Goal: Task Accomplishment & Management: Complete application form

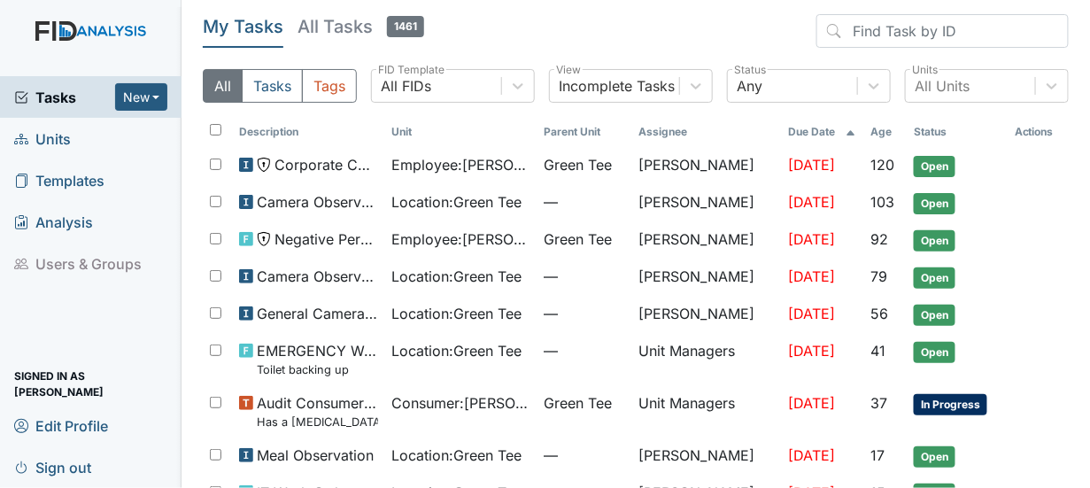
click at [94, 180] on span "Templates" at bounding box center [59, 179] width 90 height 27
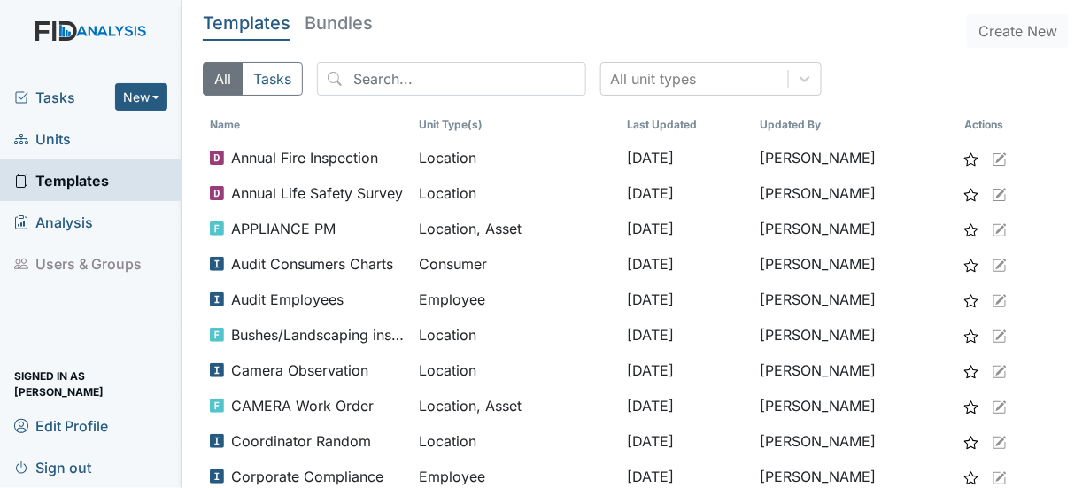
click at [91, 142] on link "Units" at bounding box center [90, 139] width 181 height 42
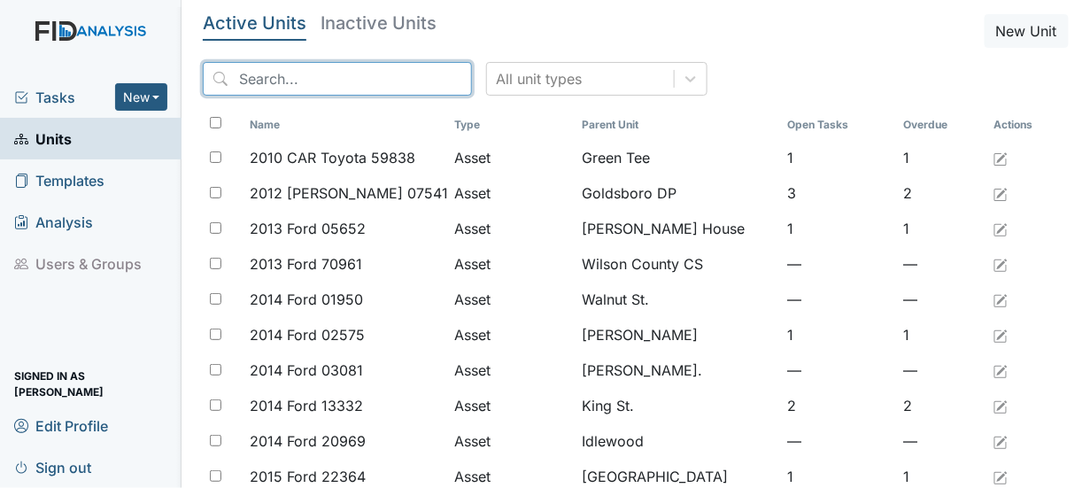
click at [261, 79] on input "search" at bounding box center [337, 79] width 269 height 34
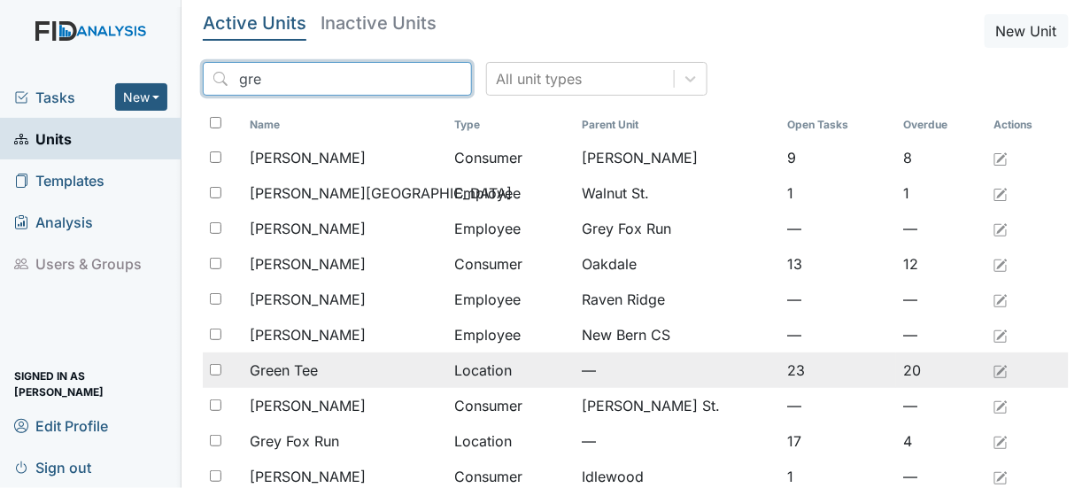
type input "gre"
click at [215, 367] on input "checkbox" at bounding box center [216, 370] width 12 height 12
checkbox input "true"
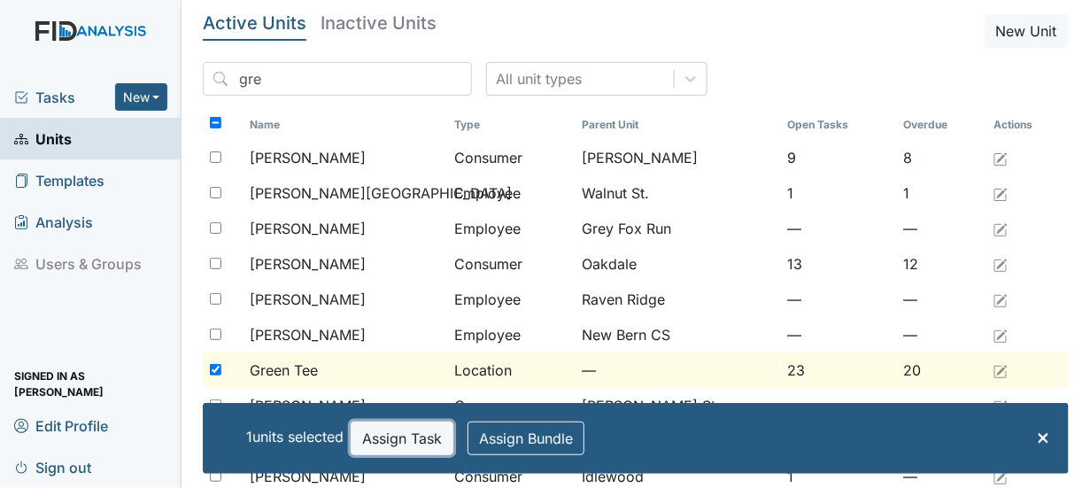
click at [387, 442] on button "Assign Task" at bounding box center [401, 438] width 103 height 34
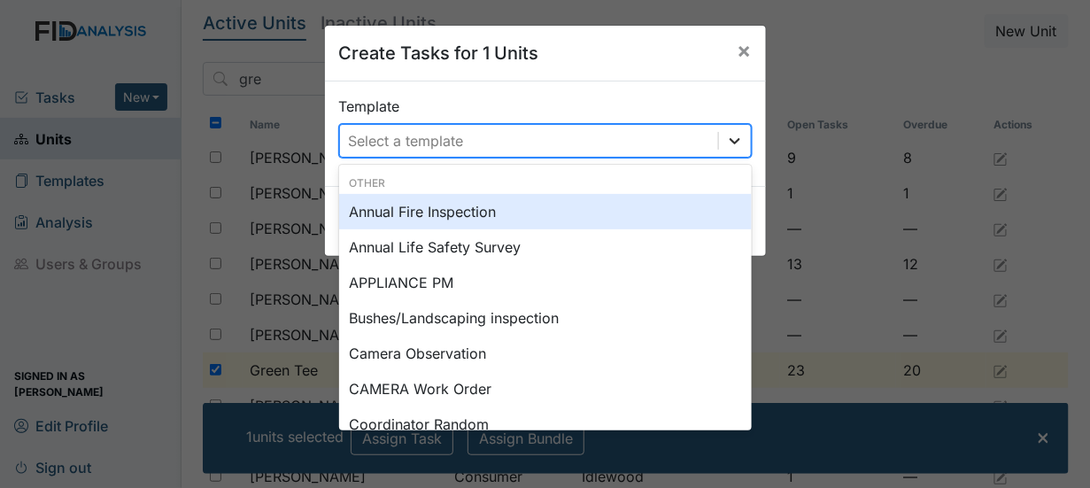
click at [734, 147] on icon at bounding box center [735, 141] width 18 height 18
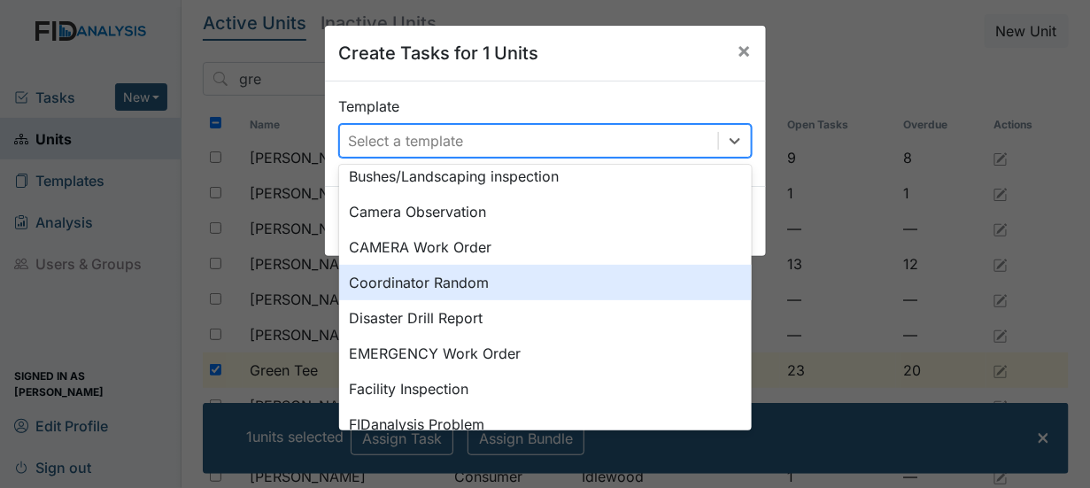
scroll to position [177, 0]
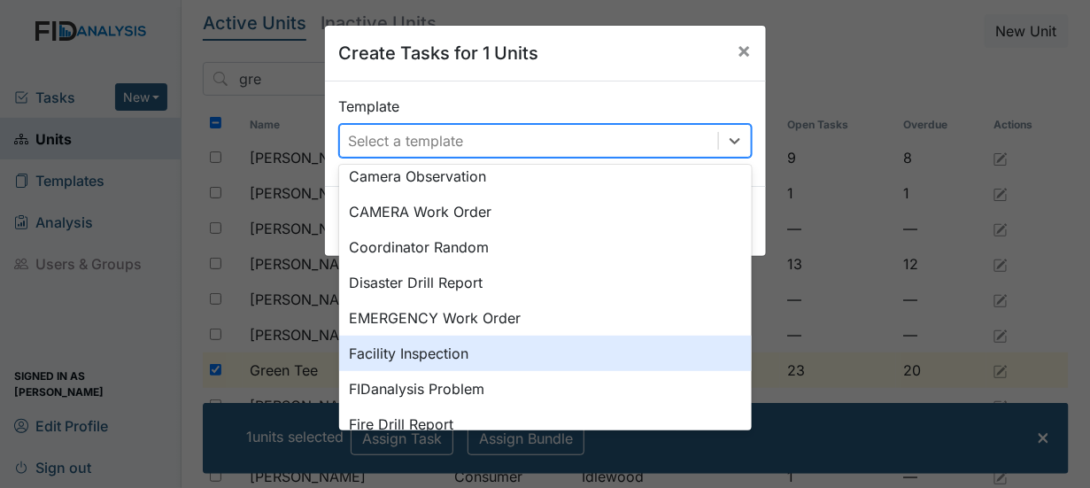
click at [443, 350] on div "Facility Inspection" at bounding box center [545, 352] width 412 height 35
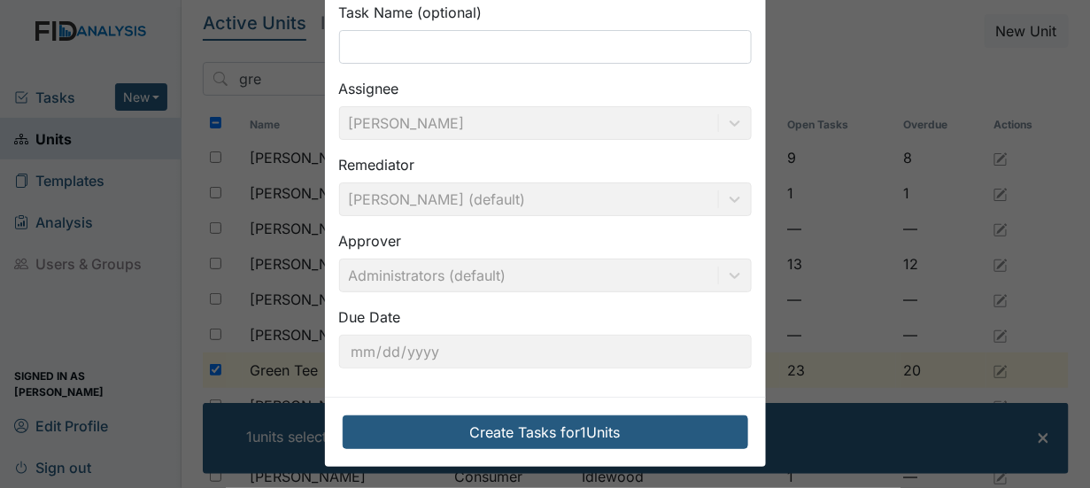
scroll to position [172, 0]
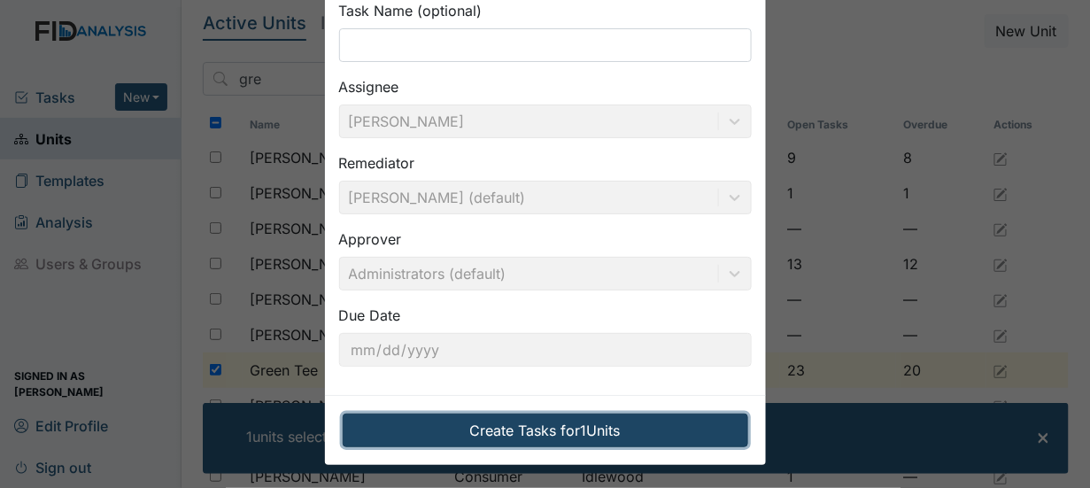
click at [511, 426] on button "Create Tasks for 1 Units" at bounding box center [545, 430] width 405 height 34
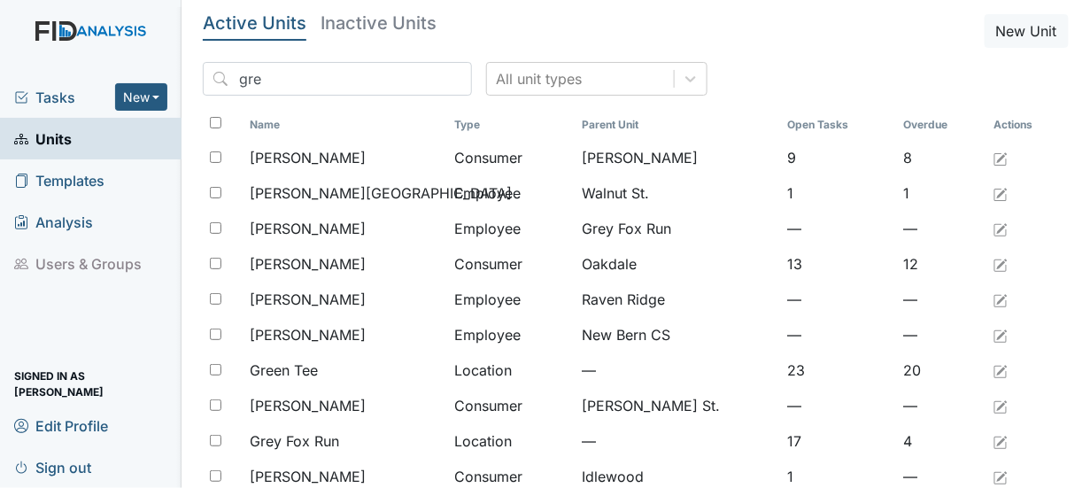
click at [52, 134] on span "Units" at bounding box center [43, 138] width 58 height 27
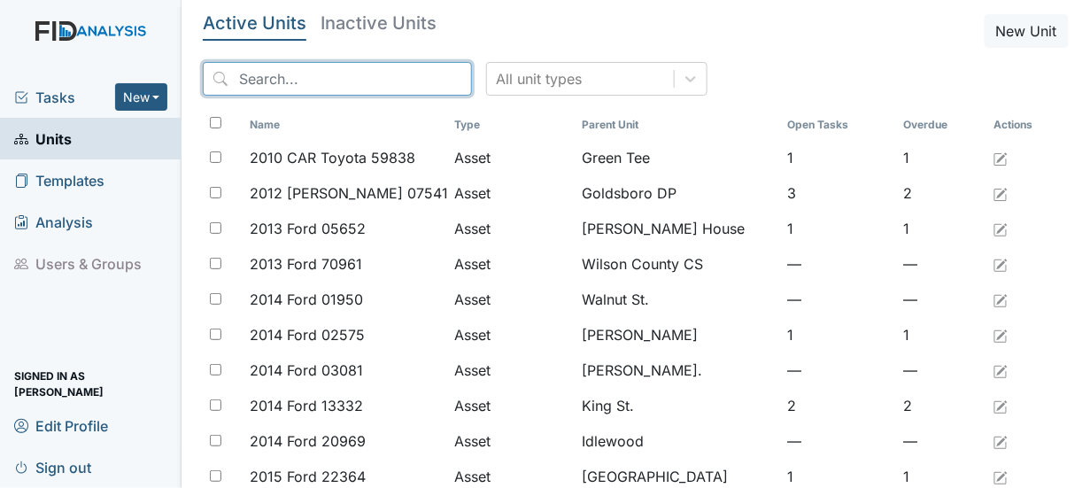
click at [270, 78] on input "search" at bounding box center [337, 79] width 269 height 34
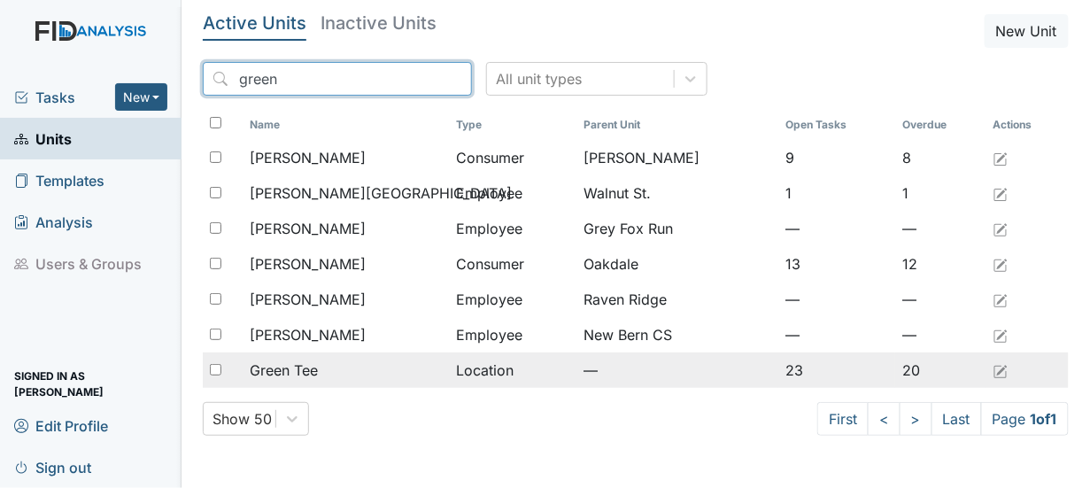
type input "green"
click at [214, 373] on input "checkbox" at bounding box center [216, 370] width 12 height 12
checkbox input "true"
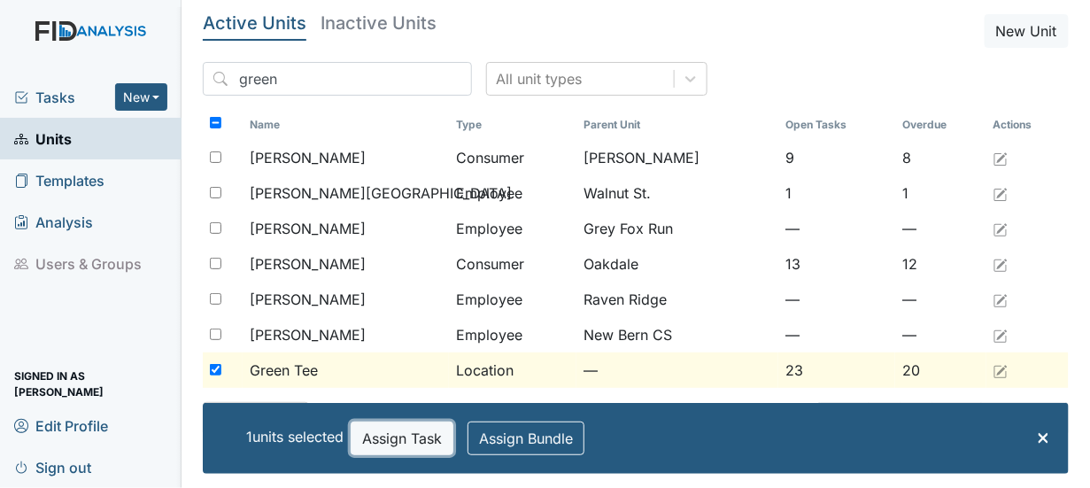
click at [404, 443] on button "Assign Task" at bounding box center [401, 438] width 103 height 34
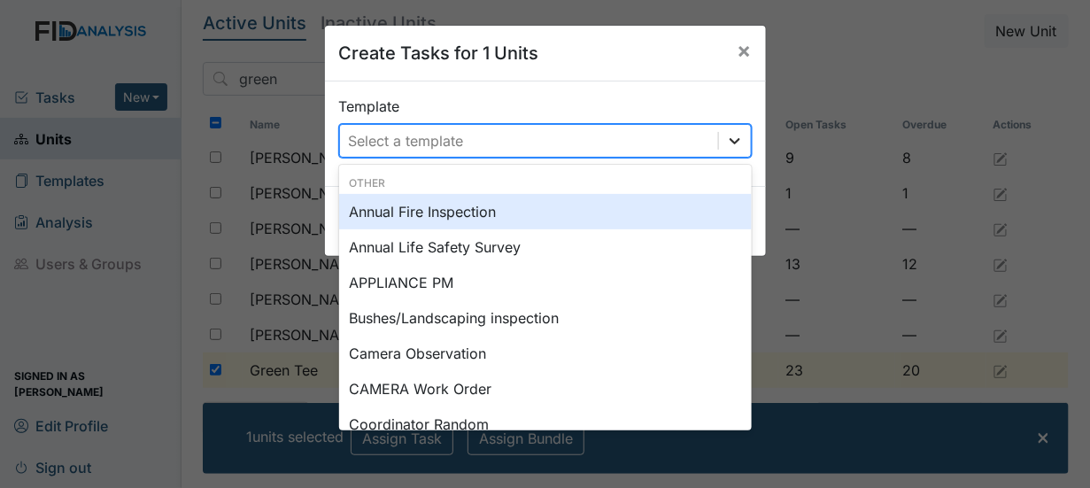
click at [728, 145] on icon at bounding box center [735, 141] width 18 height 18
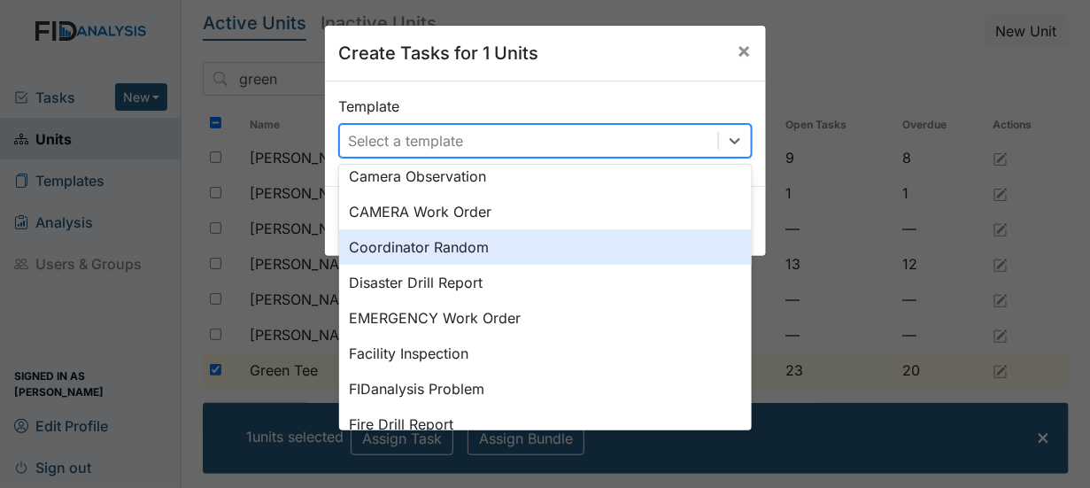
scroll to position [236, 0]
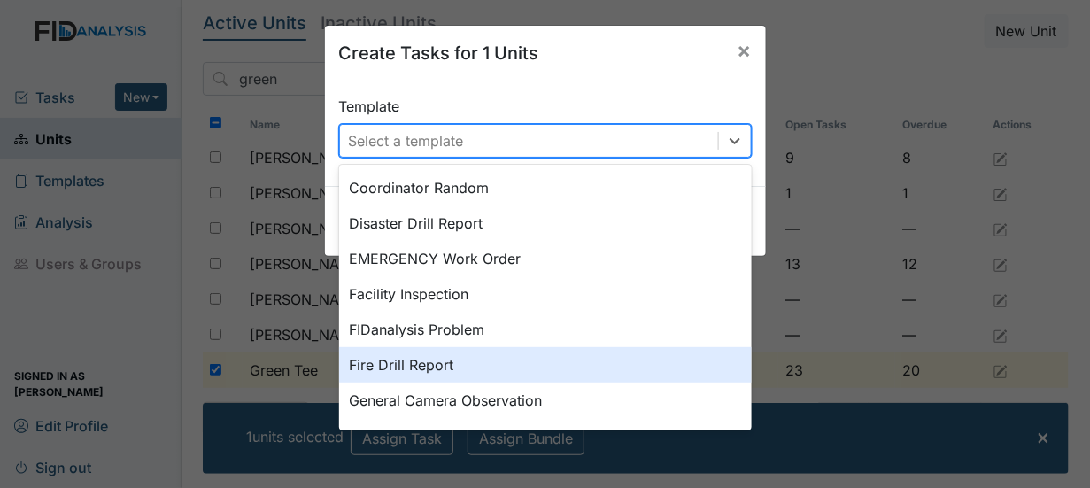
click at [397, 366] on div "Fire Drill Report" at bounding box center [545, 364] width 412 height 35
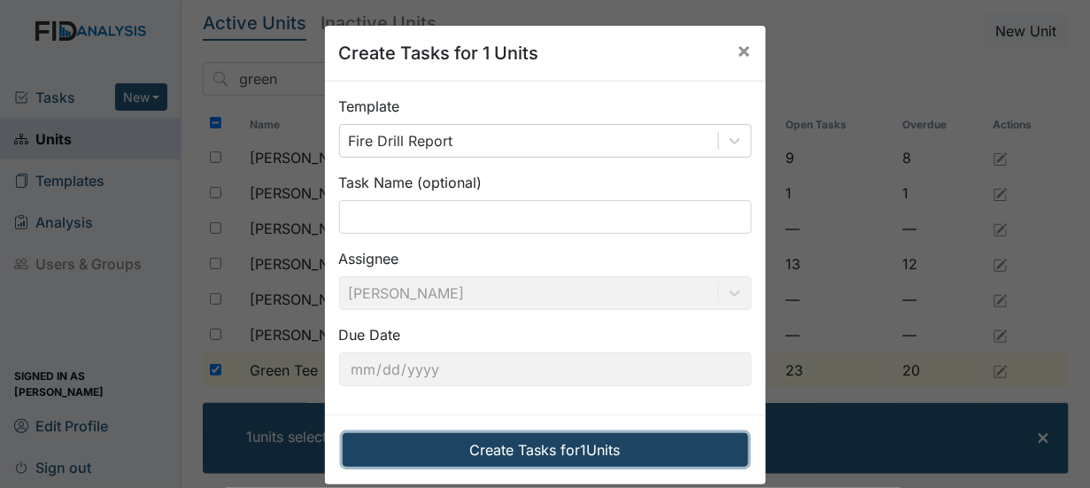
click at [485, 448] on button "Create Tasks for 1 Units" at bounding box center [545, 450] width 405 height 34
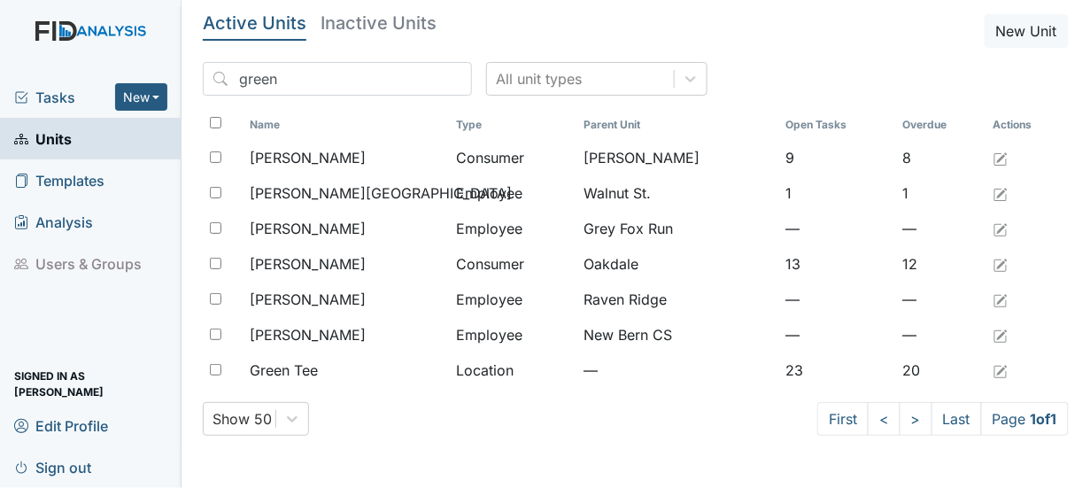
click at [57, 99] on span "Tasks" at bounding box center [64, 97] width 101 height 21
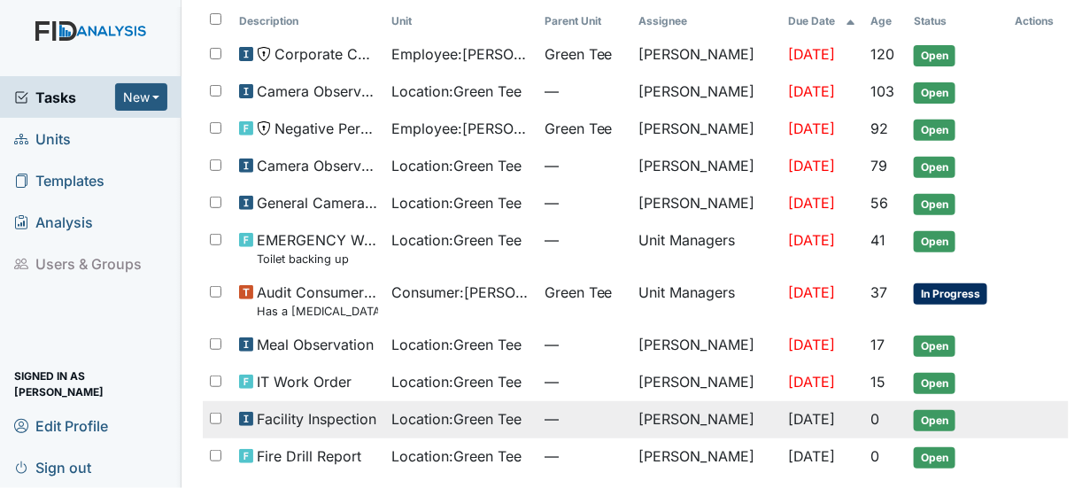
scroll to position [166, 0]
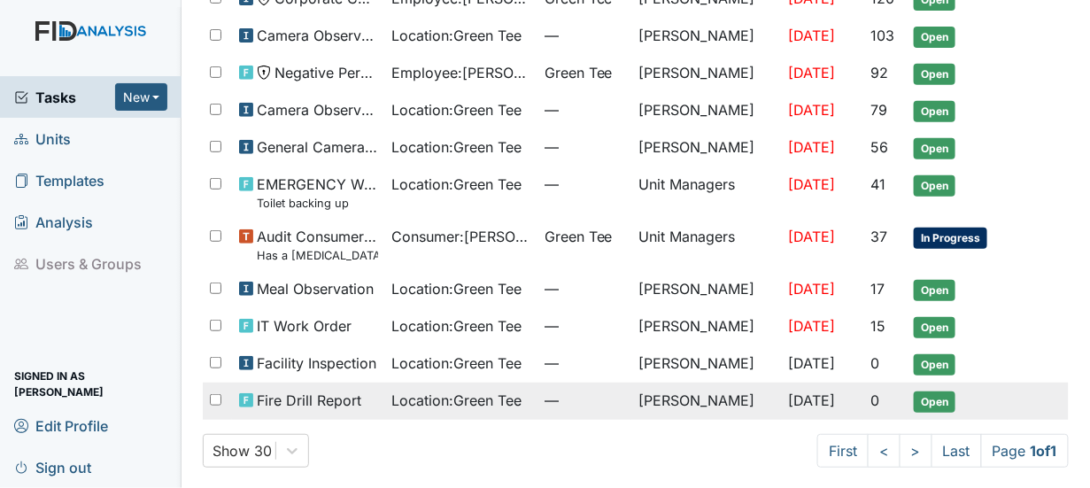
click at [935, 394] on span "Open" at bounding box center [934, 401] width 42 height 21
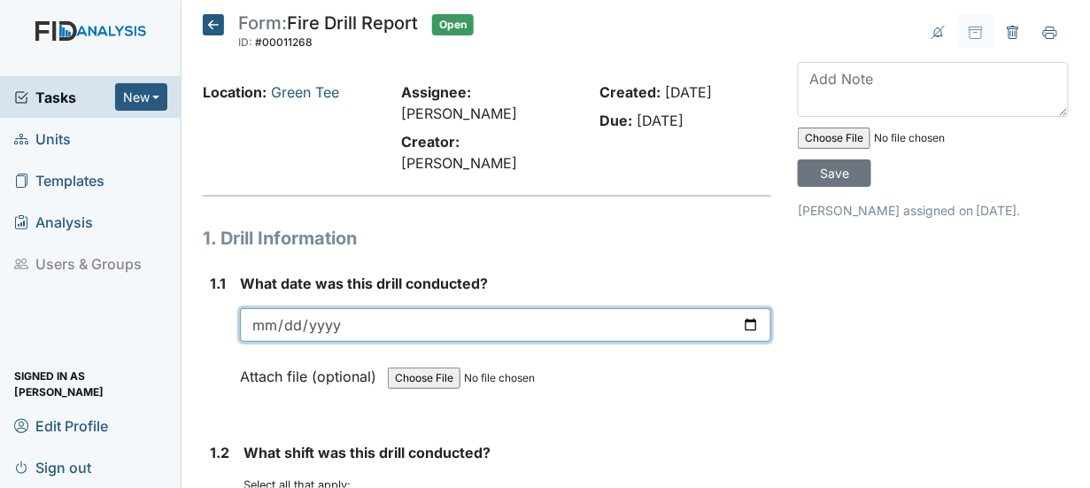
click at [743, 308] on input "date" at bounding box center [505, 325] width 531 height 34
type input "[DATE]"
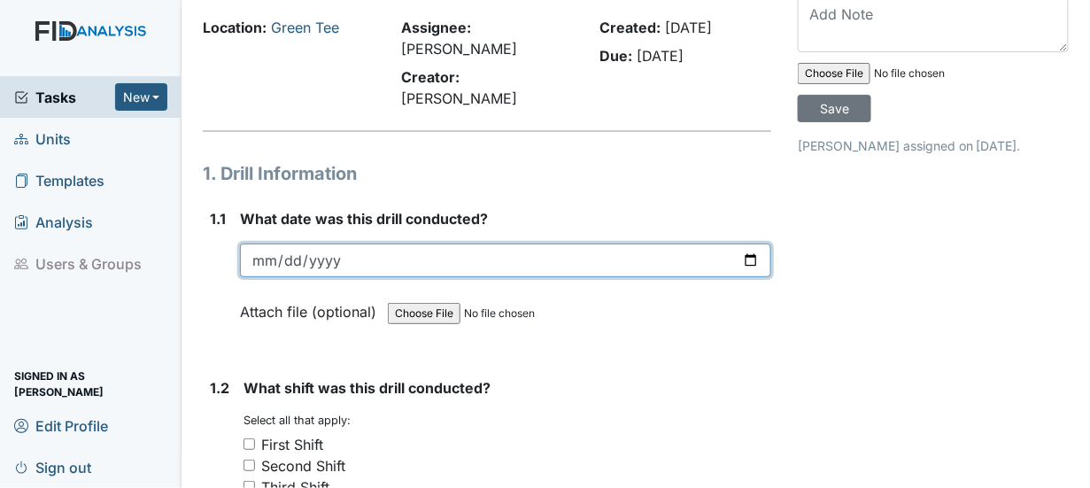
scroll to position [89, 0]
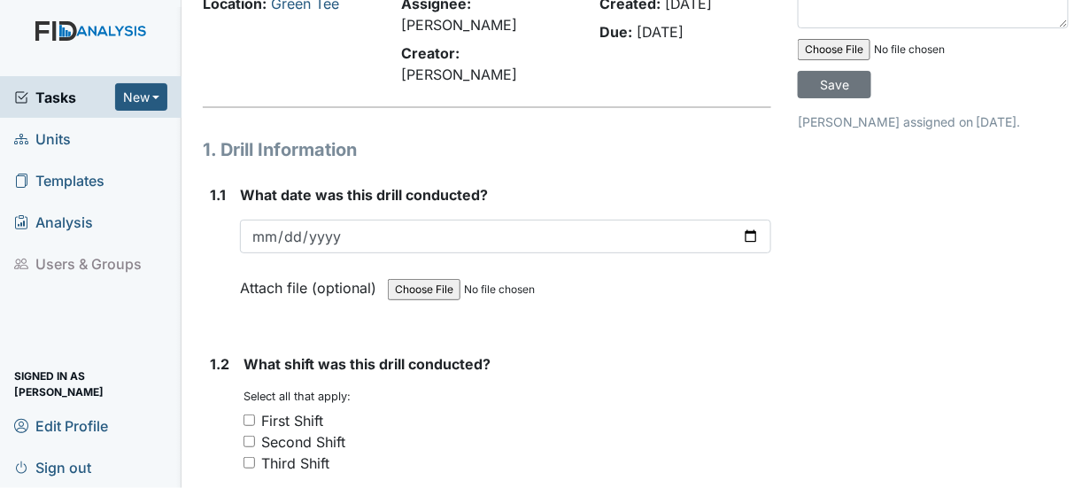
click at [249, 414] on input "First Shift" at bounding box center [249, 420] width 12 height 12
checkbox input "true"
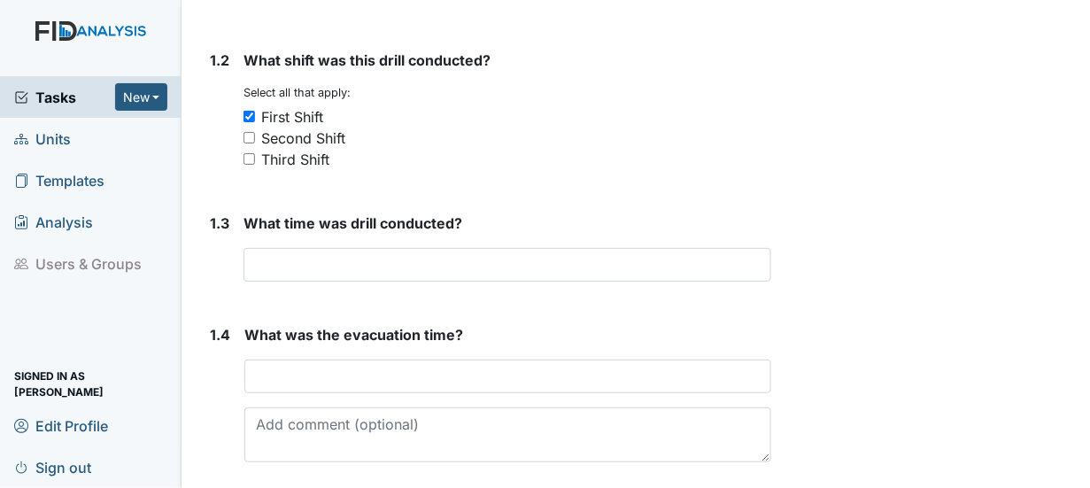
scroll to position [443, 0]
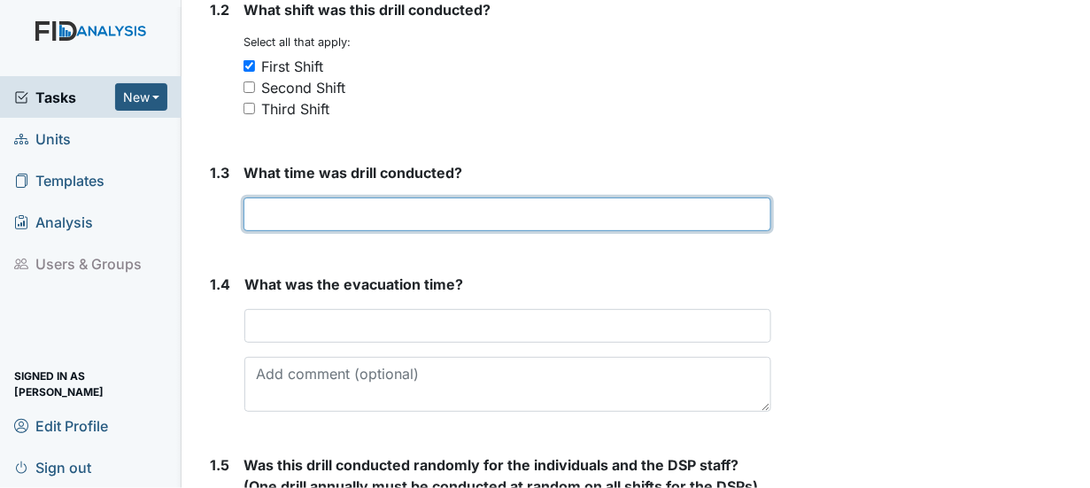
click at [252, 197] on input "text" at bounding box center [507, 214] width 528 height 34
type input "658am"
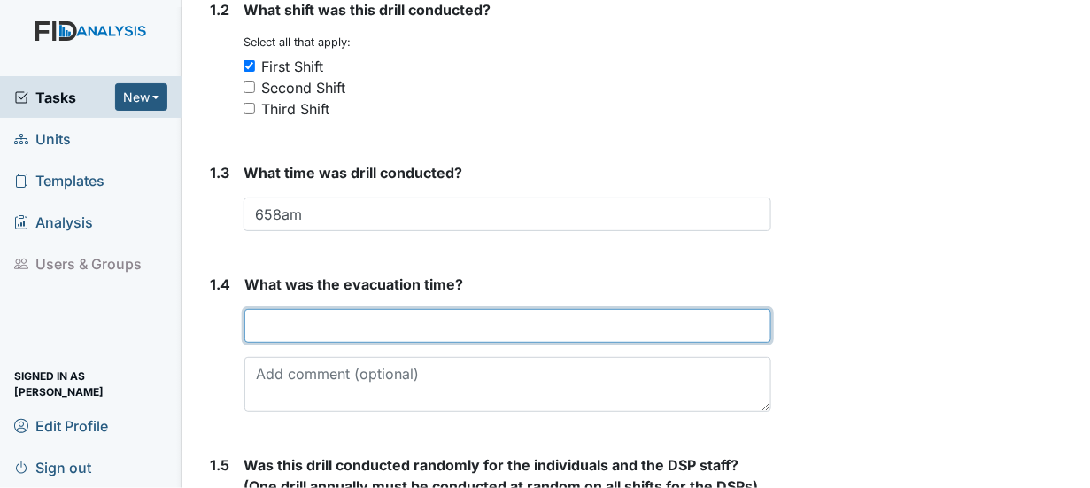
click at [258, 309] on input "text" at bounding box center [507, 326] width 527 height 34
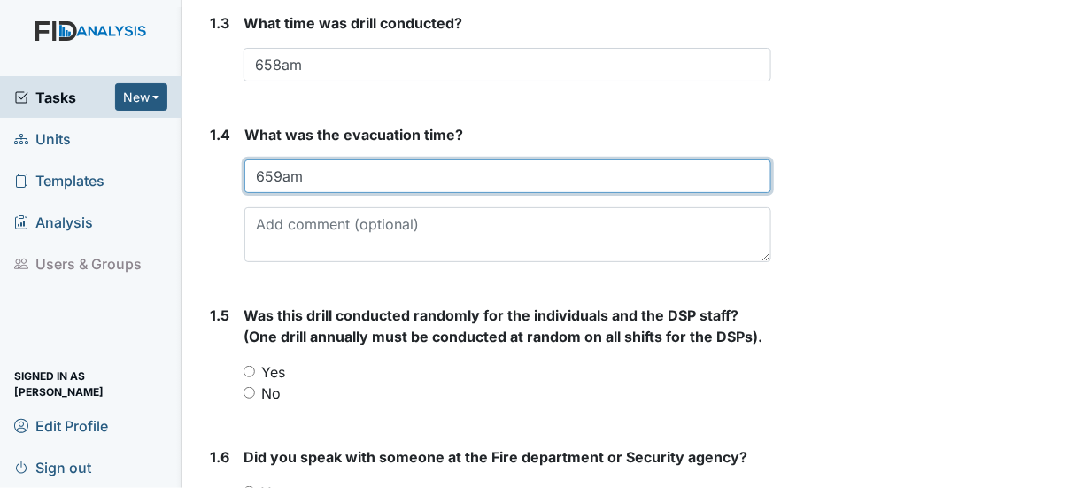
scroll to position [620, 0]
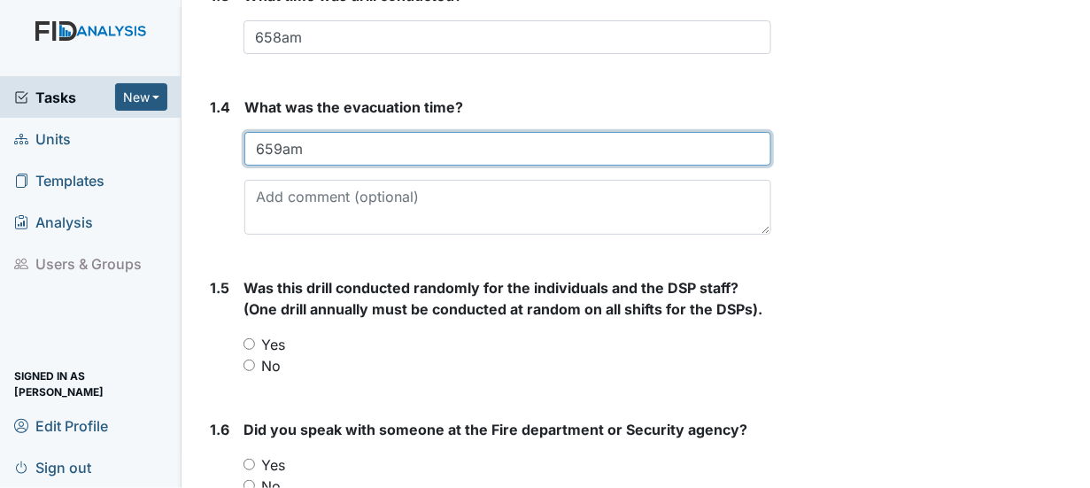
type input "659am"
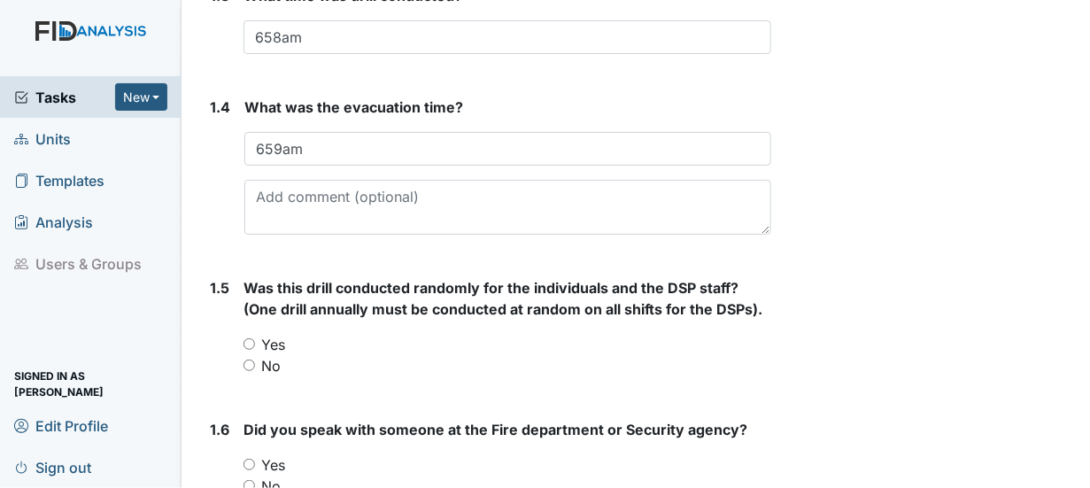
click at [251, 338] on input "Yes" at bounding box center [249, 344] width 12 height 12
radio input "true"
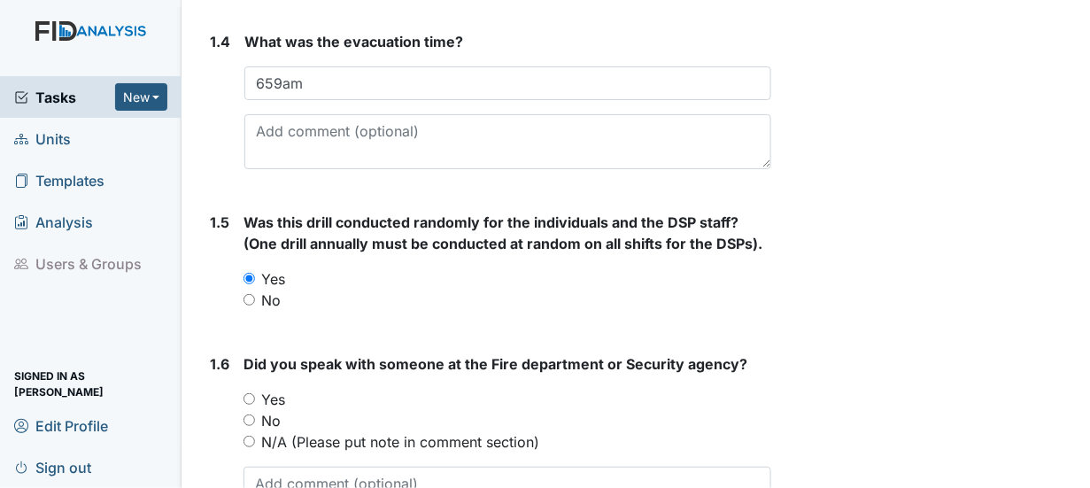
scroll to position [708, 0]
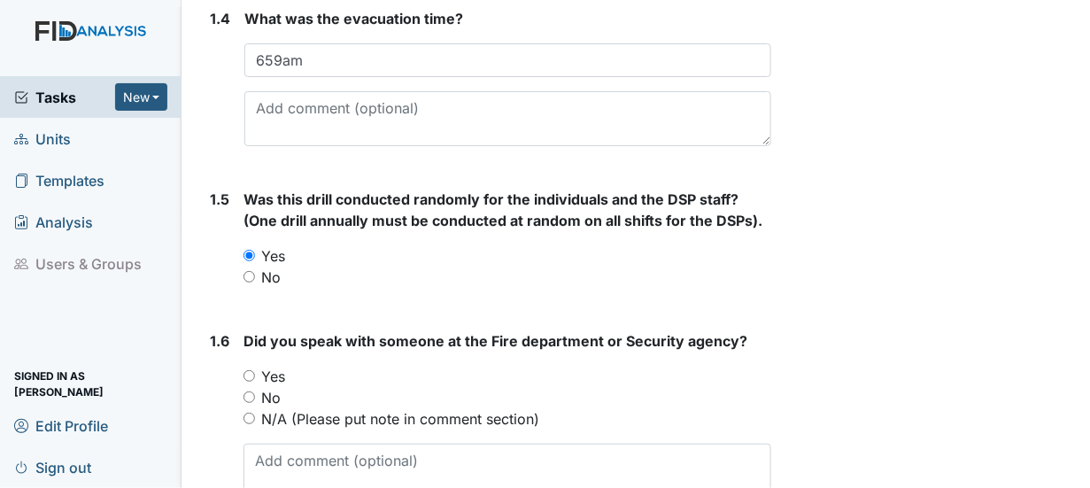
click at [245, 370] on input "Yes" at bounding box center [249, 376] width 12 height 12
radio input "true"
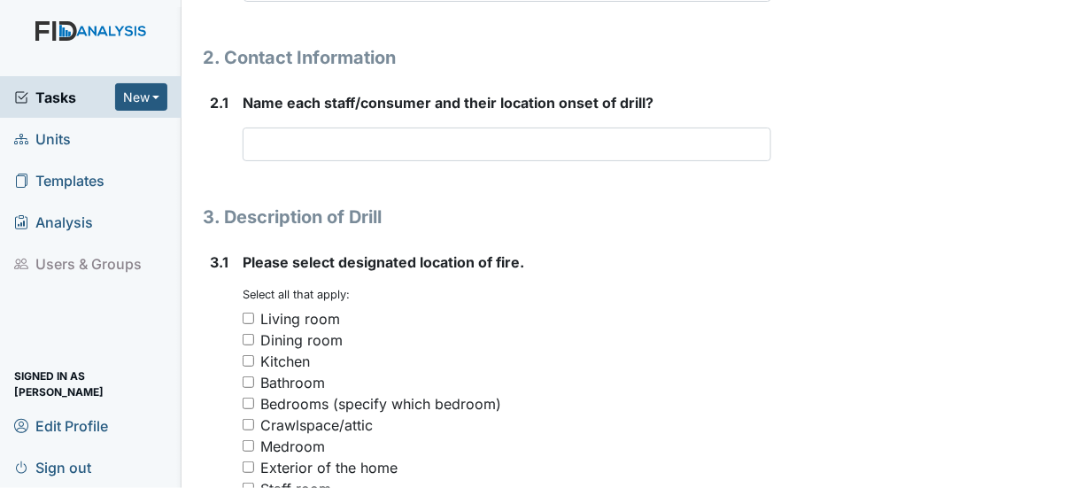
scroll to position [1239, 0]
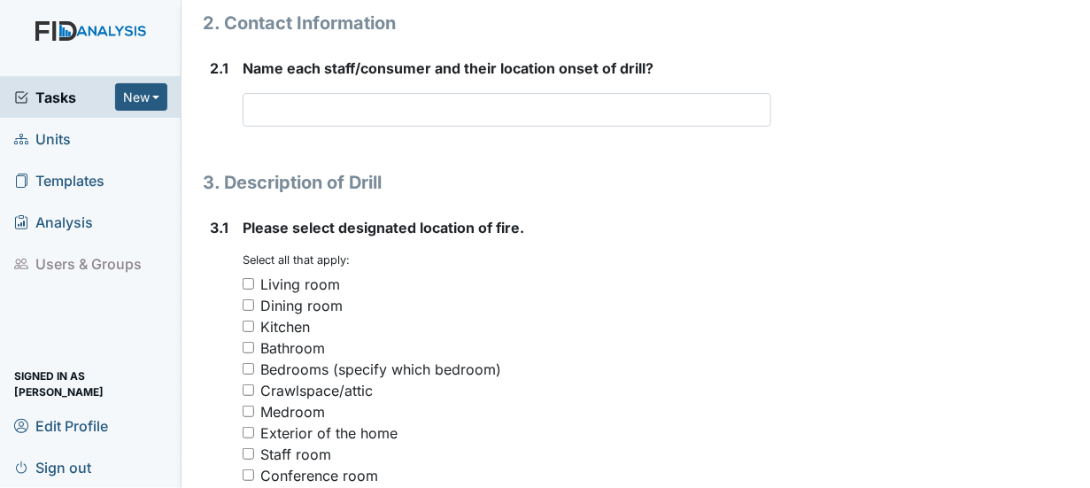
click at [248, 469] on input "Conference room" at bounding box center [249, 475] width 12 height 12
checkbox input "true"
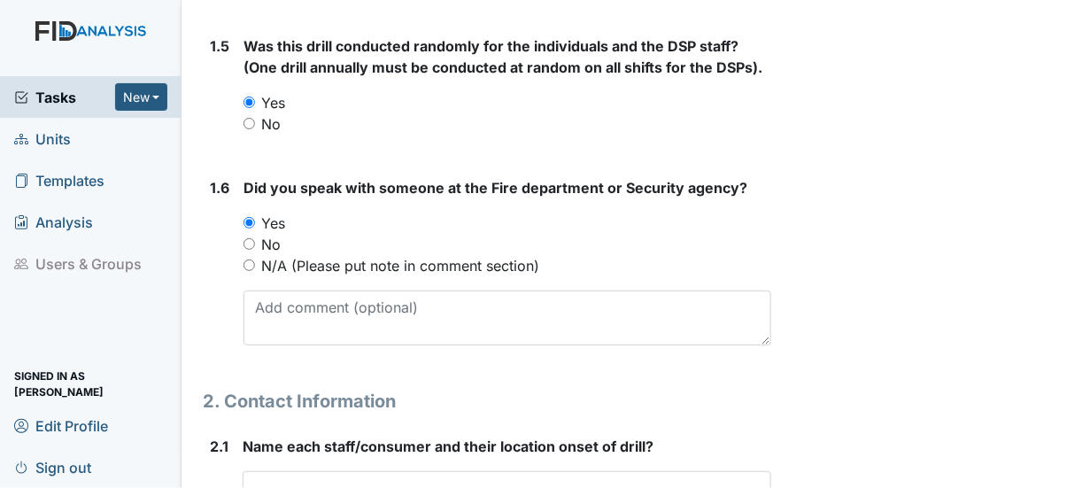
scroll to position [885, 0]
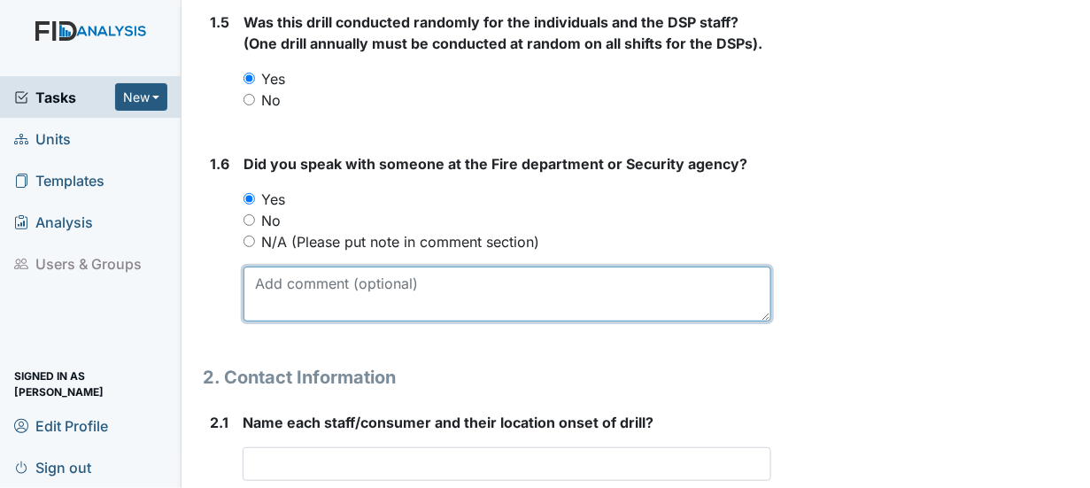
click at [259, 269] on textarea at bounding box center [507, 293] width 528 height 55
click at [260, 278] on textarea "M" at bounding box center [507, 293] width 528 height 55
type textarea "M"
click at [270, 266] on textarea "M" at bounding box center [507, 293] width 528 height 55
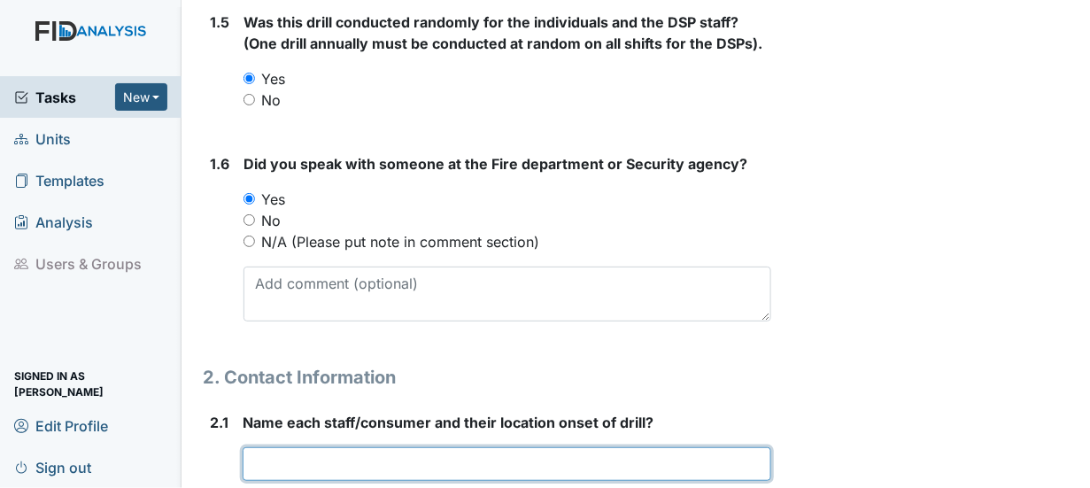
click at [253, 447] on input "text" at bounding box center [507, 464] width 528 height 34
click at [350, 447] on input "ej/Ella-kitchen" at bounding box center [507, 464] width 528 height 34
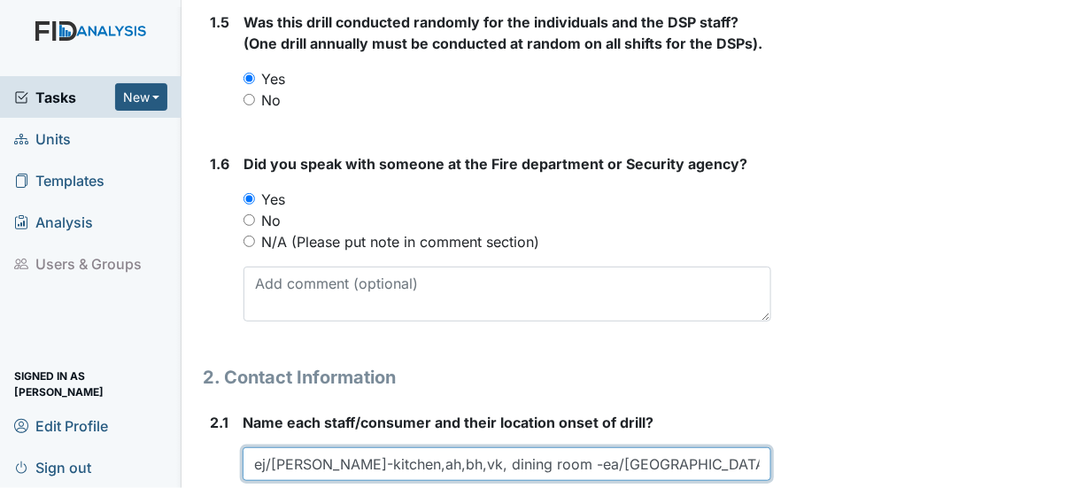
click at [294, 447] on input "ej/Ella-kitchen,ah,bh,vk, dining room -ea/Duntasia White- hallway" at bounding box center [507, 464] width 528 height 34
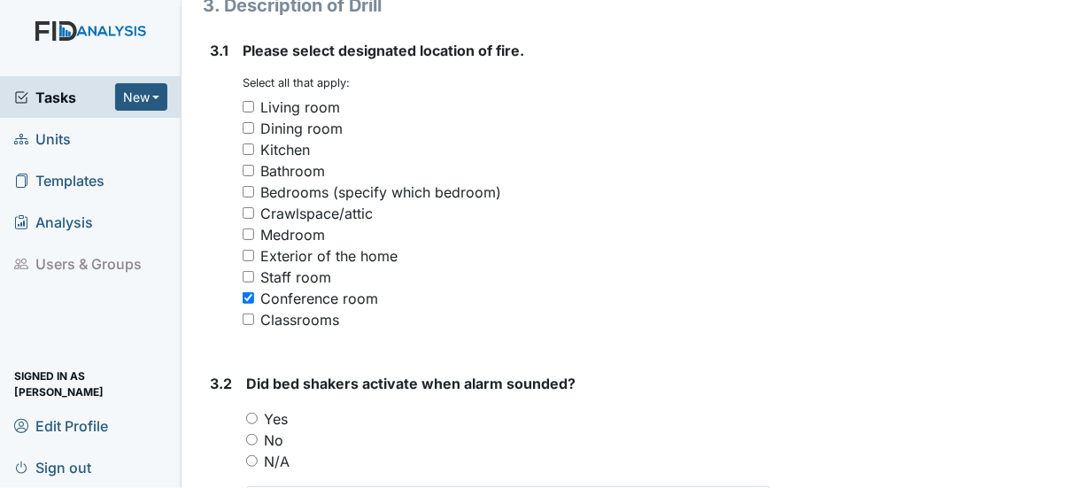
scroll to position [1417, 0]
type input "ej/Ella William-kitchen, ah ,bh, vk, dining room -ea/ Duntasia White- hallway"
drag, startPoint x: 252, startPoint y: 434, endPoint x: 258, endPoint y: 423, distance: 12.3
click at [254, 454] on input "N/A" at bounding box center [252, 460] width 12 height 12
radio input "true"
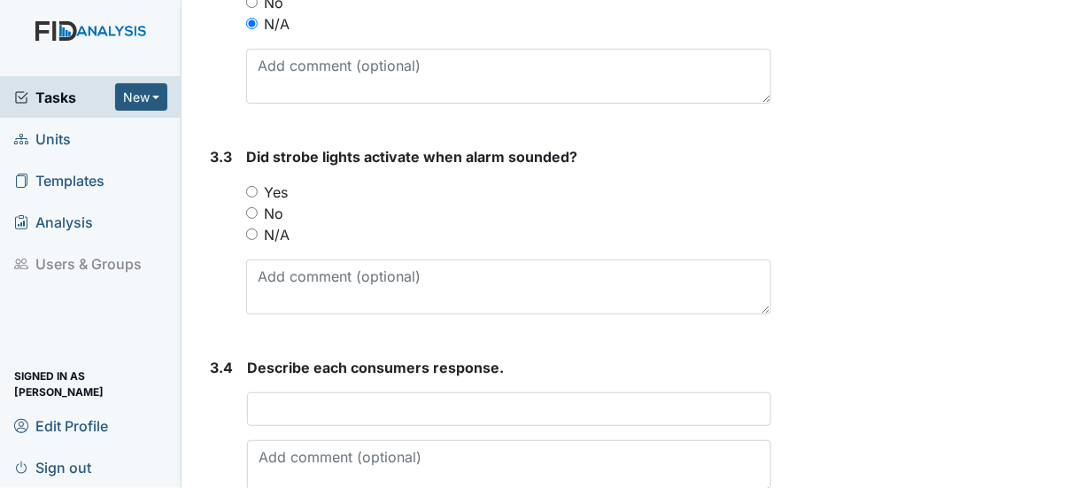
scroll to position [1860, 0]
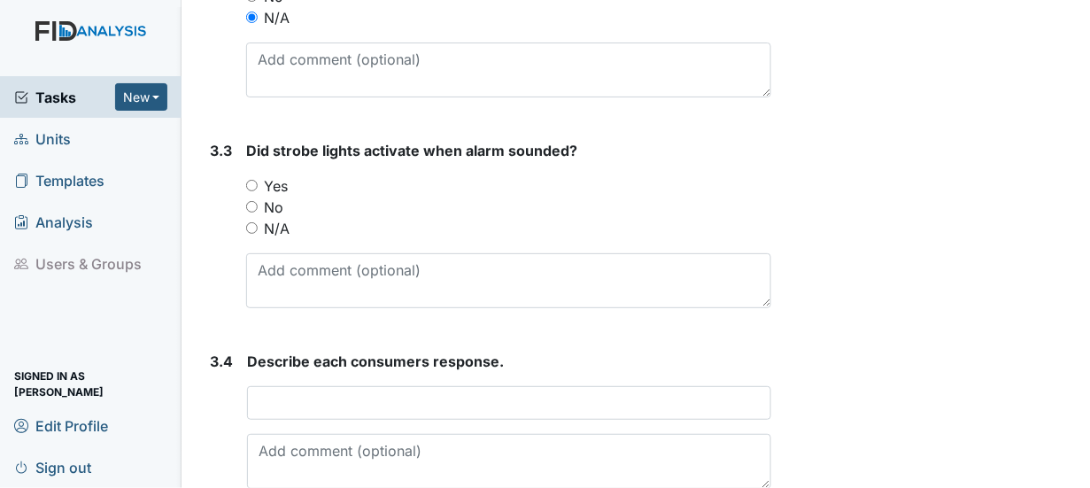
click at [253, 180] on input "Yes" at bounding box center [252, 186] width 12 height 12
radio input "true"
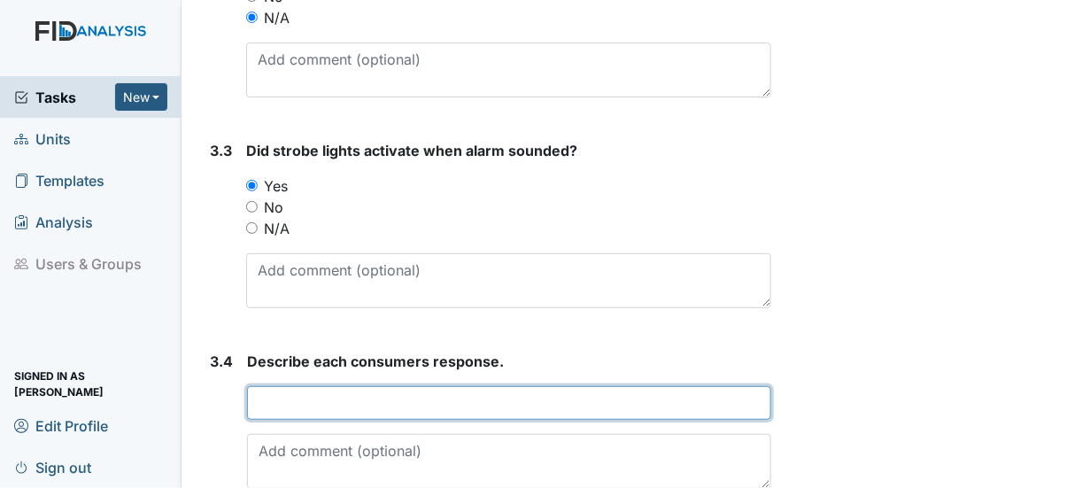
click at [276, 386] on input "text" at bounding box center [509, 403] width 524 height 34
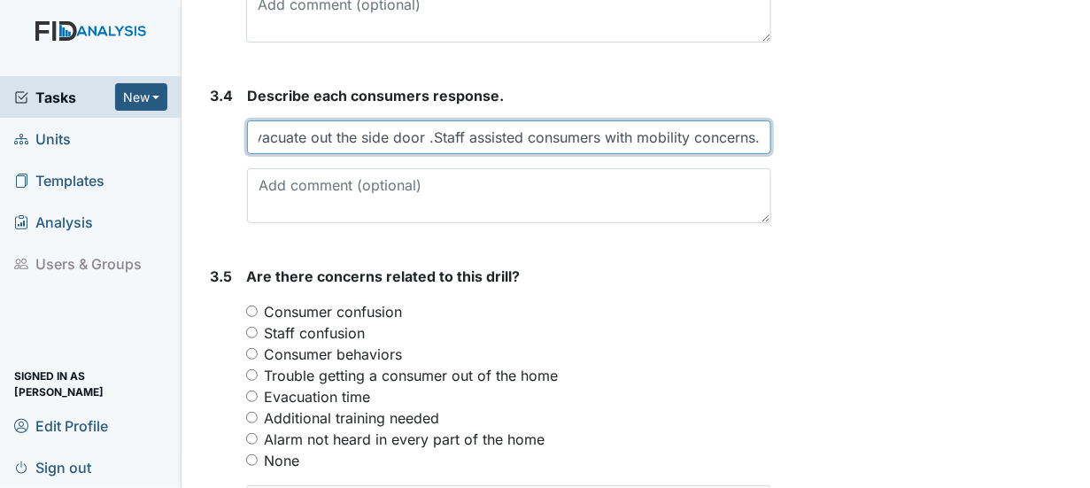
scroll to position [2214, 0]
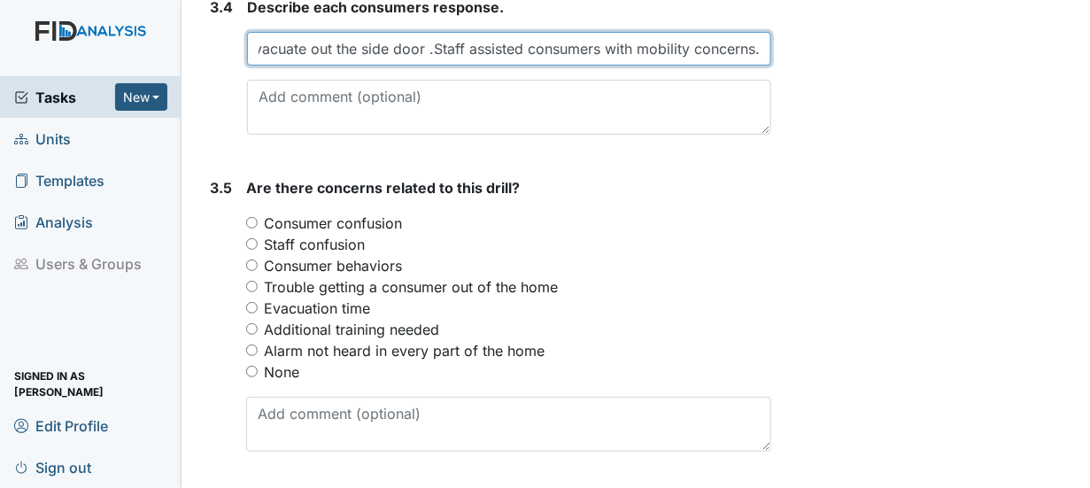
type input "all consumers and staff evacuate out the side door .Staff assisted consumers wi…"
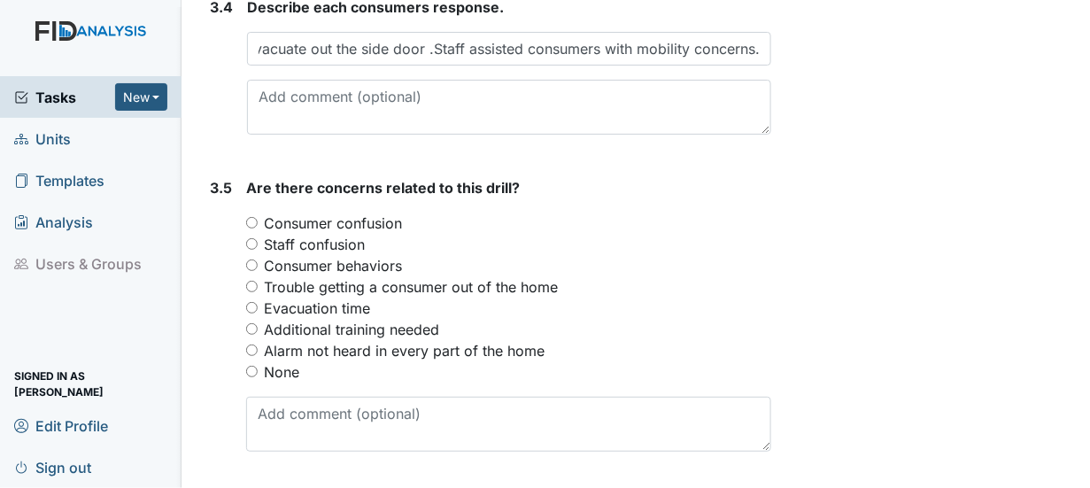
scroll to position [0, 0]
click at [253, 366] on input "None" at bounding box center [252, 372] width 12 height 12
radio input "true"
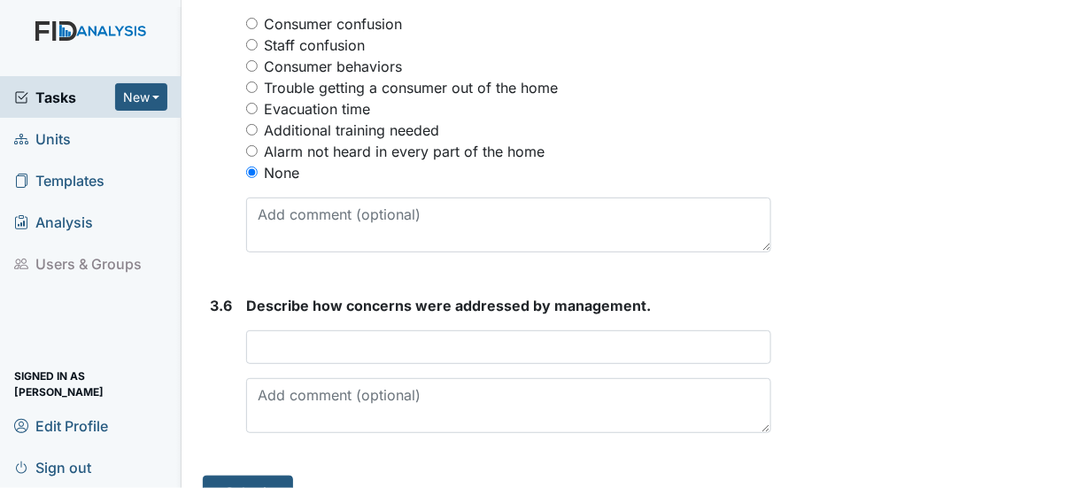
scroll to position [2420, 0]
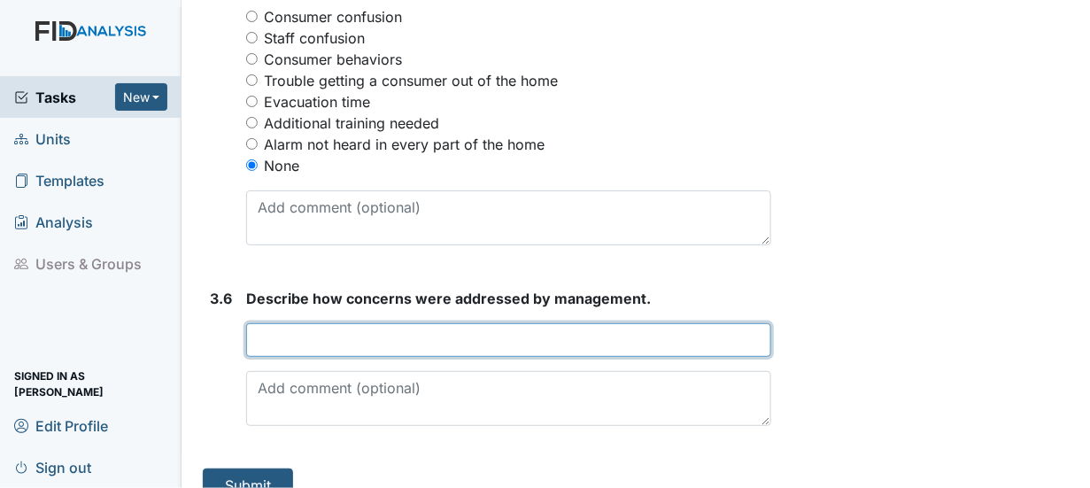
click at [271, 323] on input "text" at bounding box center [508, 340] width 525 height 34
type input "none to address"
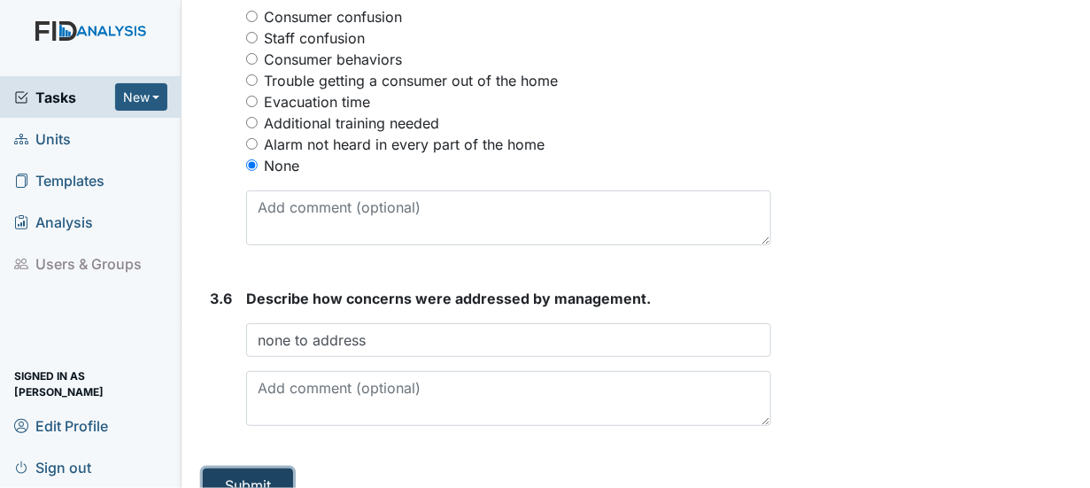
click at [236, 468] on button "Submit" at bounding box center [248, 485] width 90 height 34
